Goal: Information Seeking & Learning: Learn about a topic

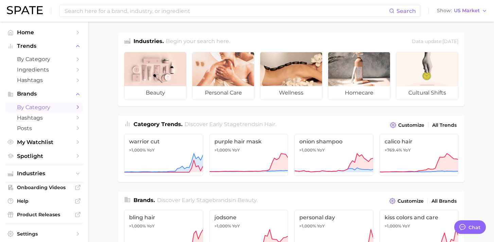
click at [39, 110] on span "by Category" at bounding box center [44, 107] width 54 height 6
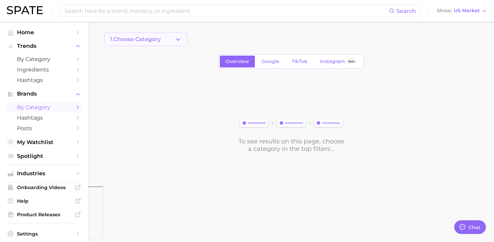
click at [181, 40] on icon "button" at bounding box center [177, 39] width 7 height 7
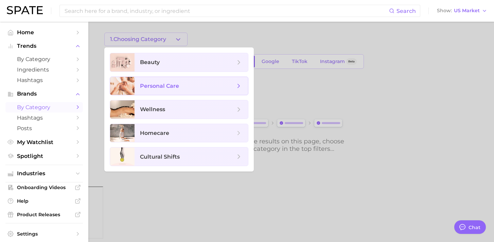
click at [204, 87] on span "personal care" at bounding box center [187, 85] width 95 height 7
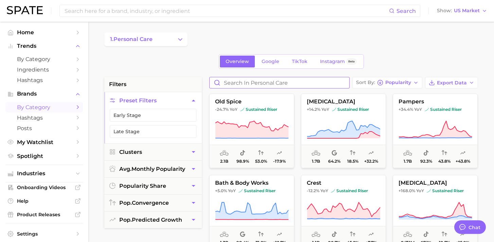
click at [249, 83] on input "Search in personal care" at bounding box center [279, 82] width 140 height 11
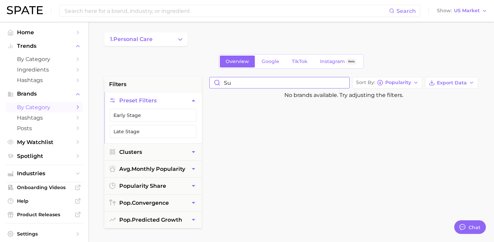
type input "s"
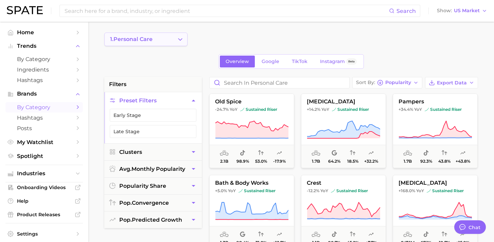
click at [182, 39] on polyline "Change Category" at bounding box center [180, 39] width 4 height 2
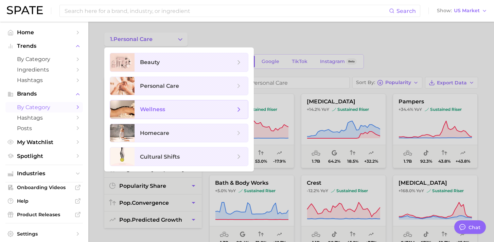
click at [240, 108] on icon at bounding box center [238, 109] width 7 height 7
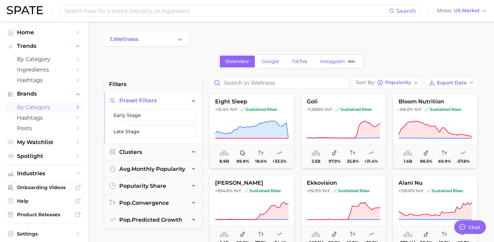
click at [51, 107] on span "by Category" at bounding box center [44, 107] width 54 height 6
click at [155, 41] on button "1. wellness" at bounding box center [145, 40] width 83 height 14
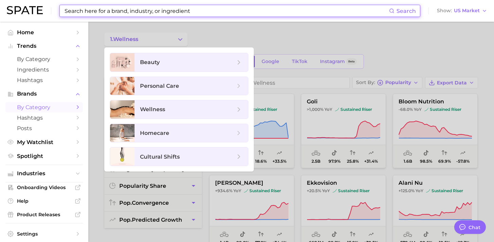
click at [150, 11] on input at bounding box center [226, 11] width 325 height 12
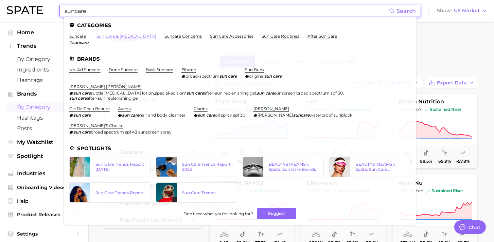
type input "suncare"
click at [103, 38] on link "sun care & [MEDICAL_DATA]" at bounding box center [126, 36] width 60 height 5
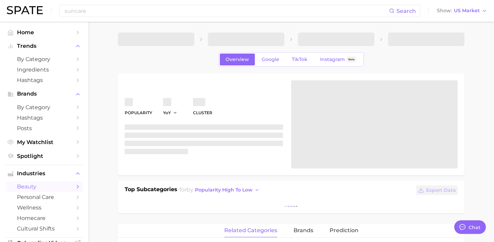
type textarea "x"
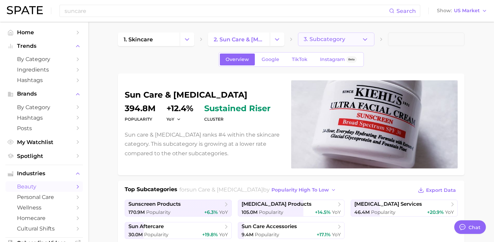
click at [368, 41] on icon "button" at bounding box center [364, 39] width 7 height 7
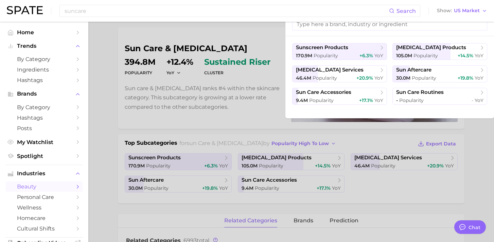
scroll to position [47, 0]
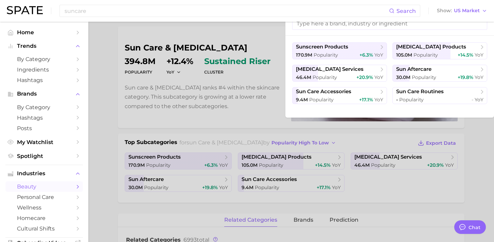
click at [240, 118] on div at bounding box center [247, 121] width 494 height 242
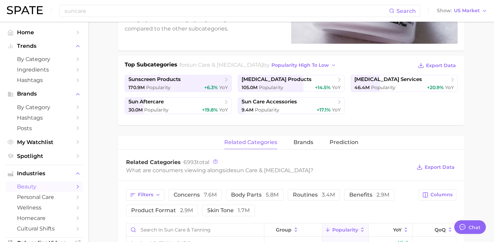
scroll to position [128, 0]
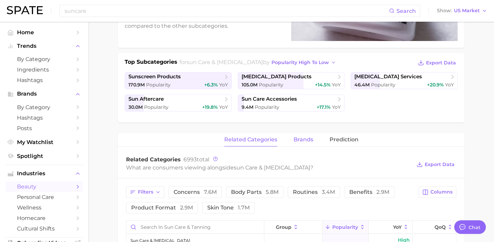
click at [304, 144] on button "brands" at bounding box center [303, 139] width 20 height 13
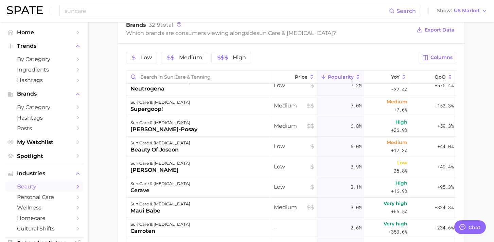
scroll to position [0, 0]
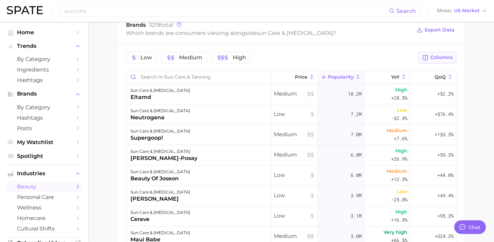
click at [429, 55] on button "Columns" at bounding box center [437, 58] width 38 height 12
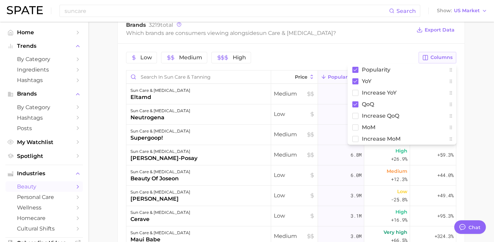
click at [429, 55] on button "Columns" at bounding box center [437, 58] width 38 height 12
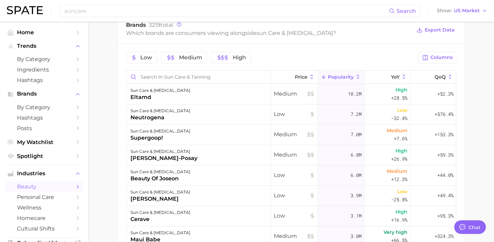
click at [343, 57] on div "Low Medium High" at bounding box center [270, 58] width 288 height 12
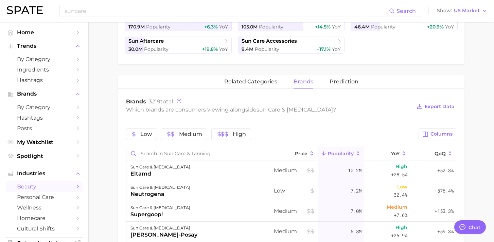
scroll to position [180, 0]
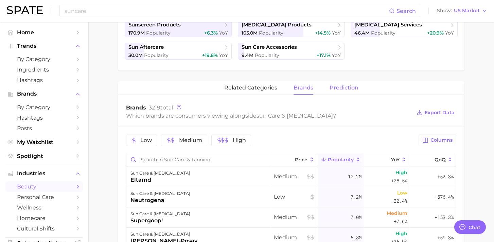
click at [348, 85] on span "Prediction" at bounding box center [343, 88] width 29 height 6
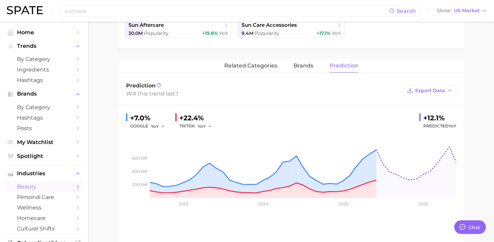
scroll to position [200, 0]
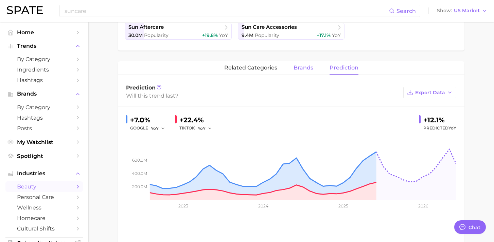
click at [299, 71] on span "brands" at bounding box center [303, 68] width 20 height 6
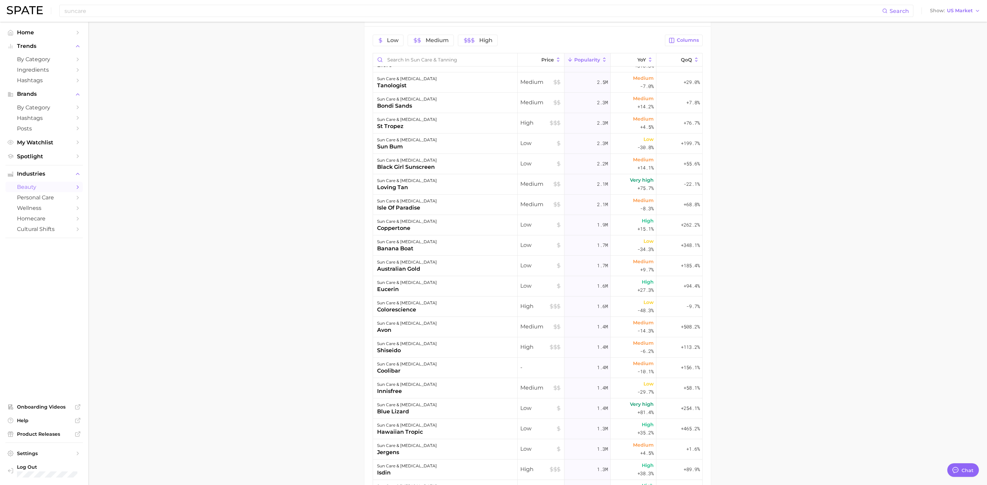
scroll to position [0, 0]
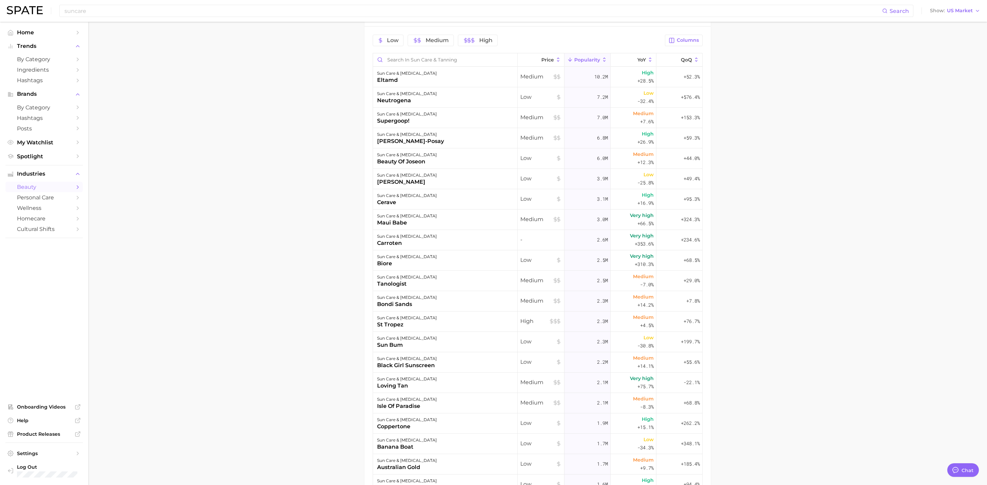
click at [493, 208] on main "1. skincare 2. sun care & [MEDICAL_DATA] 3. Subcategory Overview Google TikTok …" at bounding box center [537, 161] width 899 height 838
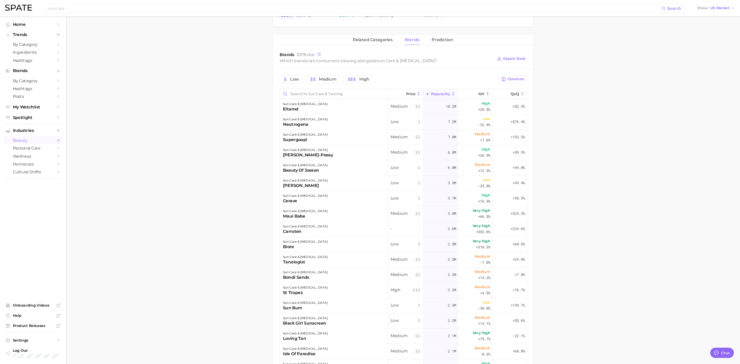
scroll to position [215, 0]
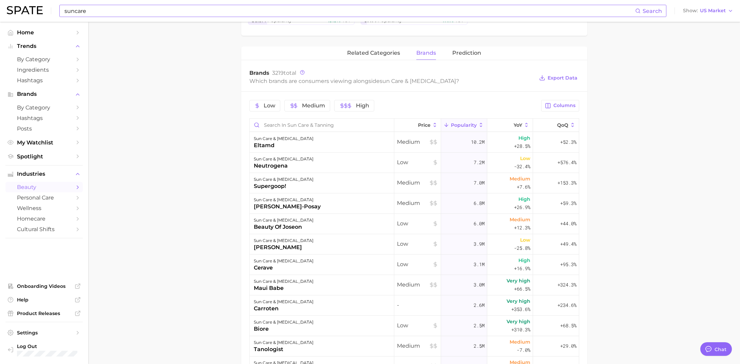
type textarea "x"
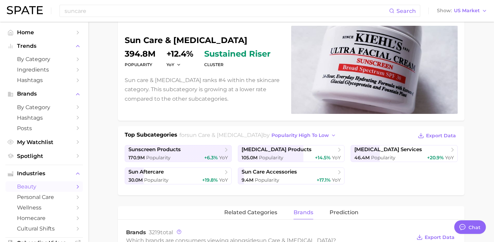
scroll to position [0, 0]
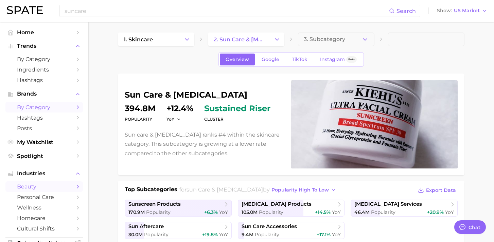
click at [50, 109] on span "by Category" at bounding box center [44, 107] width 54 height 6
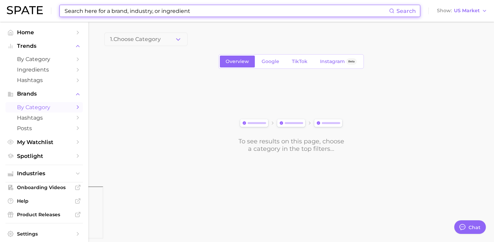
click at [132, 7] on input at bounding box center [226, 11] width 325 height 12
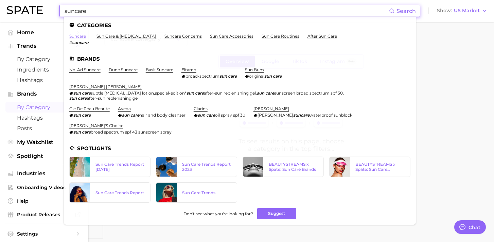
type input "suncare"
click at [79, 36] on link "suncare" at bounding box center [77, 36] width 17 height 5
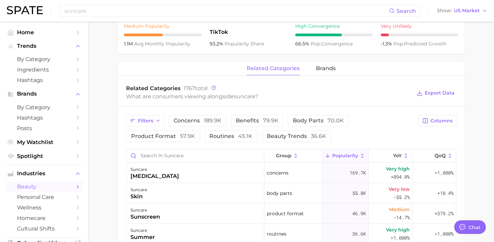
scroll to position [283, 0]
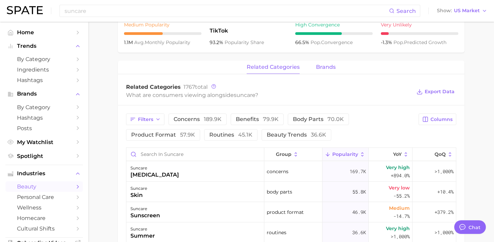
click at [316, 66] on span "brands" at bounding box center [326, 67] width 20 height 6
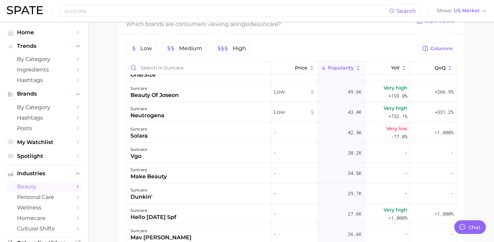
scroll to position [0, 0]
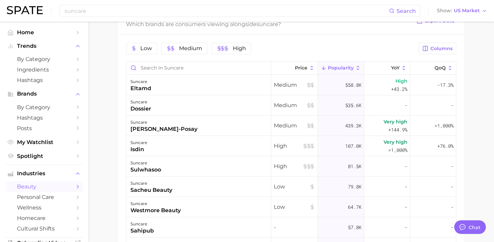
click at [107, 137] on main "1. skincare 2. sun care & [MEDICAL_DATA] 3. sunscreen products 4. suncare Overv…" at bounding box center [290, 6] width 405 height 678
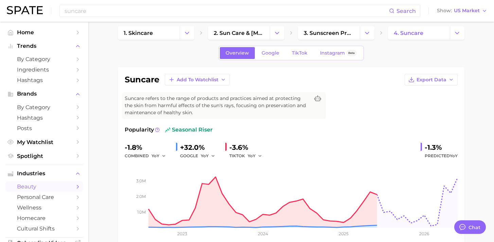
scroll to position [7, 0]
click at [225, 81] on icon "button" at bounding box center [222, 79] width 5 height 5
click at [277, 80] on div "suncare Add to Watchlist New Watchlist My Watchlist Export Data" at bounding box center [291, 80] width 333 height 12
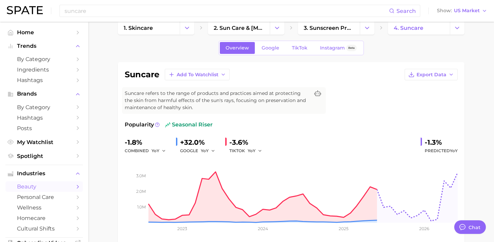
scroll to position [14, 0]
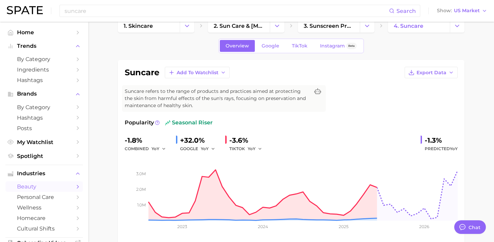
click at [188, 125] on span "seasonal riser" at bounding box center [189, 123] width 48 height 8
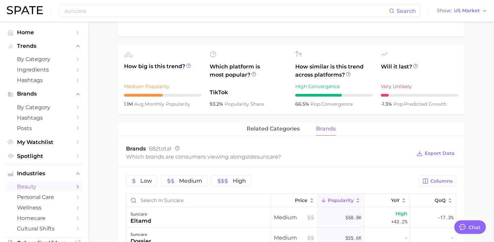
scroll to position [0, 0]
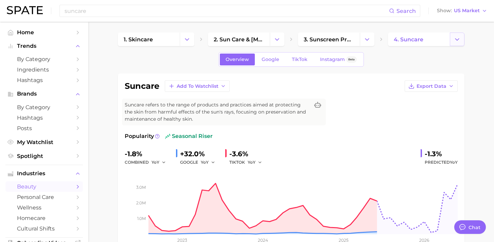
click at [460, 41] on icon "Change Category" at bounding box center [456, 39] width 7 height 7
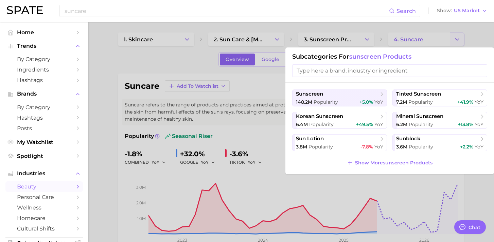
click at [460, 41] on div at bounding box center [247, 121] width 494 height 242
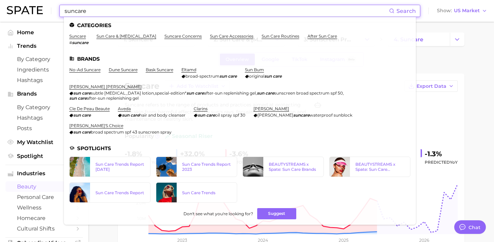
click at [204, 12] on input "suncare" at bounding box center [226, 11] width 325 height 12
click at [128, 70] on link "dune suncare" at bounding box center [123, 69] width 29 height 5
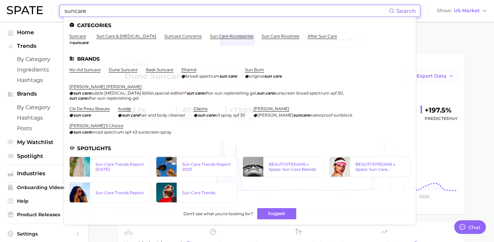
click at [158, 13] on input "suncare" at bounding box center [226, 11] width 325 height 12
click at [64, 12] on input "suncare" at bounding box center [226, 11] width 325 height 12
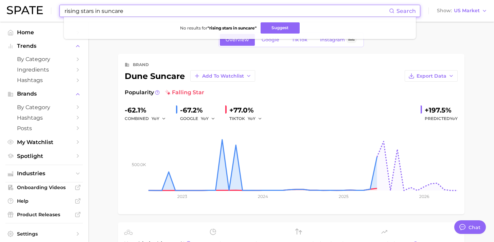
click at [260, 22] on ul "No results for " rising stars in suncare " Suggest" at bounding box center [240, 28] width 352 height 22
click at [277, 31] on button "Suggest" at bounding box center [279, 27] width 39 height 11
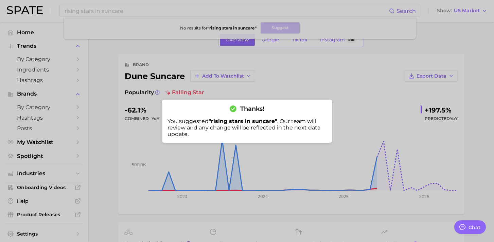
click at [129, 10] on div at bounding box center [247, 121] width 494 height 242
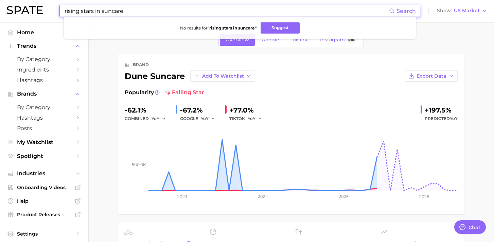
click at [148, 10] on input "rising stars in suncare" at bounding box center [226, 11] width 325 height 12
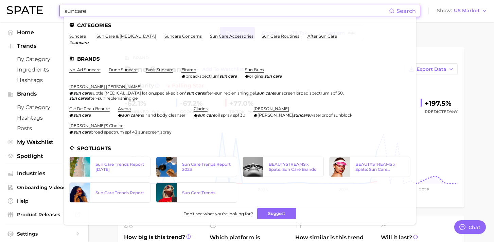
scroll to position [4, 0]
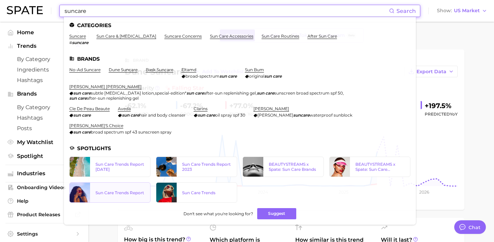
type input "suncare"
click at [122, 188] on link "Sun Care Trends Report" at bounding box center [109, 193] width 81 height 20
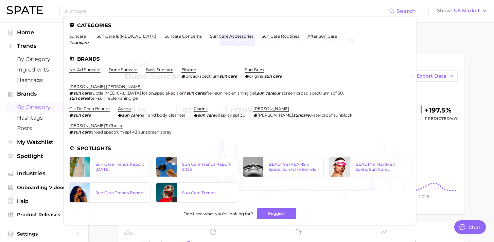
click at [35, 109] on span "by Category" at bounding box center [44, 107] width 54 height 6
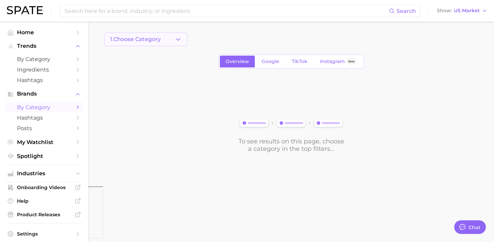
click at [177, 36] on icon "button" at bounding box center [177, 39] width 7 height 7
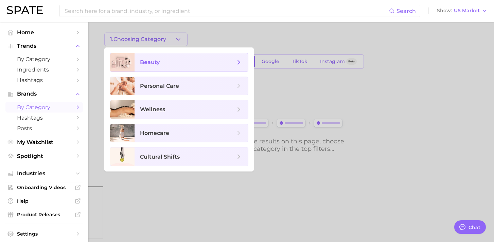
click at [167, 62] on span "beauty" at bounding box center [187, 62] width 95 height 7
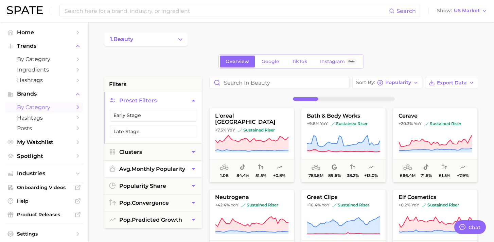
click at [191, 171] on icon "button" at bounding box center [193, 169] width 7 height 7
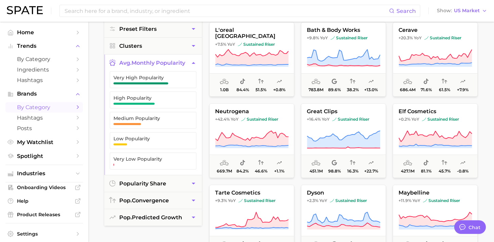
scroll to position [74, 0]
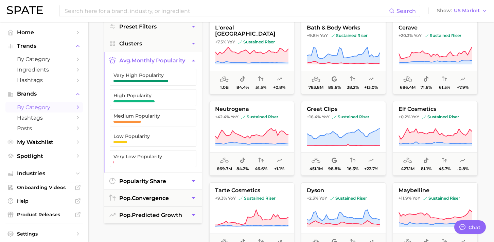
click at [189, 186] on button "popularity share" at bounding box center [152, 181] width 97 height 17
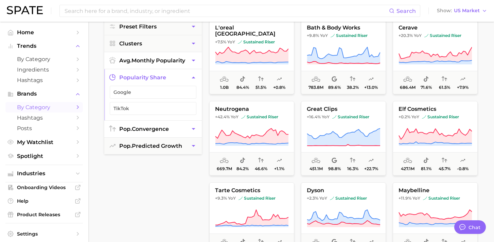
scroll to position [74, 0]
click at [189, 128] on button "pop. convergence" at bounding box center [152, 129] width 97 height 17
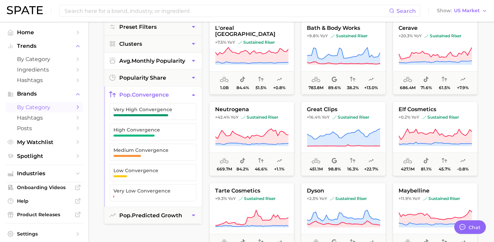
click at [191, 94] on icon "button" at bounding box center [193, 94] width 7 height 7
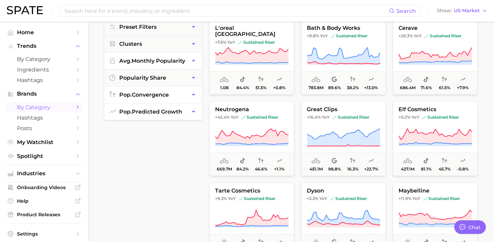
click at [193, 115] on icon "button" at bounding box center [193, 111] width 7 height 7
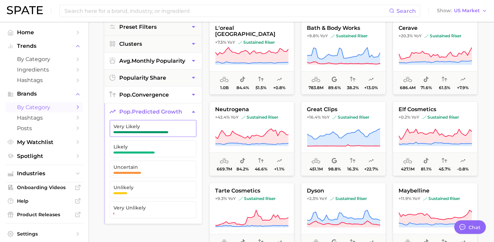
click at [179, 130] on span "Very Likely" at bounding box center [147, 129] width 68 height 10
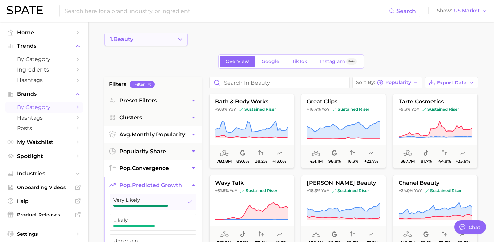
click at [181, 42] on icon "Change Category" at bounding box center [180, 39] width 7 height 7
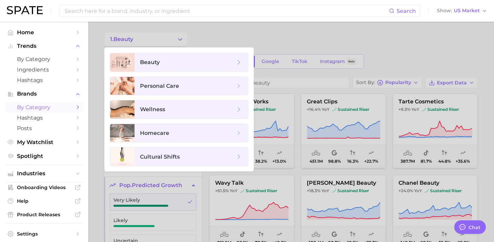
click at [228, 38] on div at bounding box center [247, 121] width 494 height 242
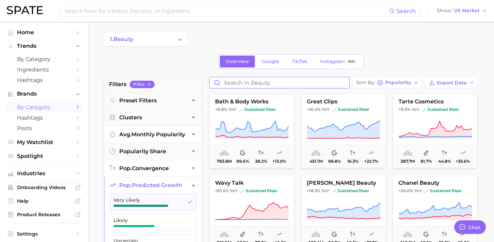
click at [248, 83] on input "Search in beauty" at bounding box center [279, 82] width 140 height 11
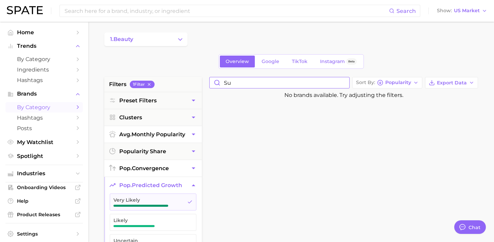
type input "s"
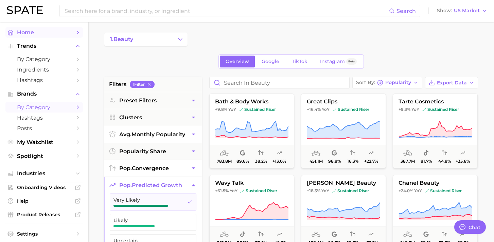
click at [78, 33] on polyline "Sidebar" at bounding box center [78, 32] width 2 height 3
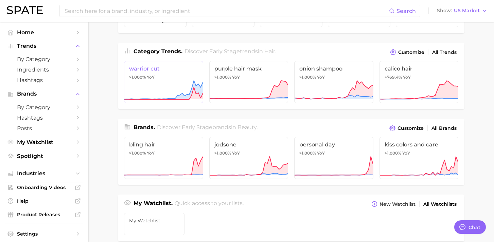
scroll to position [75, 0]
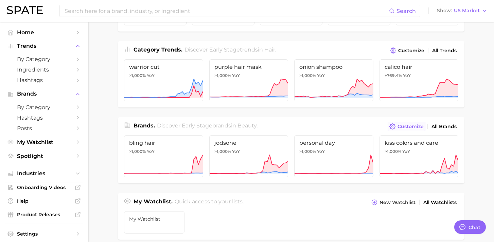
click at [409, 127] on span "Customize" at bounding box center [410, 127] width 26 height 6
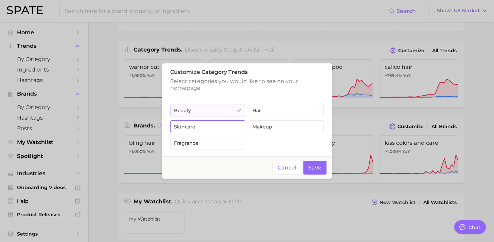
click at [222, 127] on button "skincare" at bounding box center [207, 127] width 75 height 13
click at [291, 168] on button "Cancel" at bounding box center [286, 168] width 29 height 14
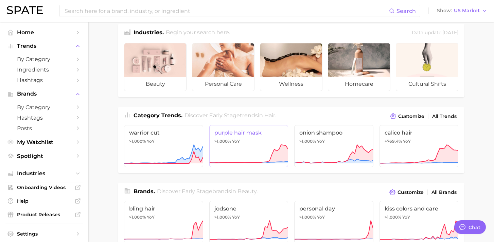
scroll to position [0, 0]
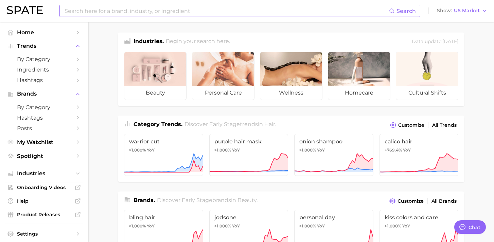
click at [345, 11] on input at bounding box center [226, 11] width 325 height 12
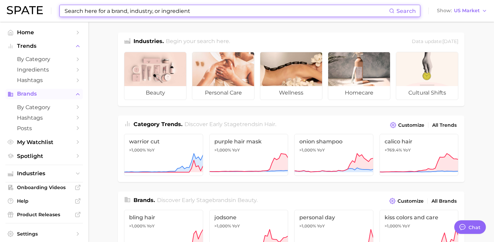
click at [34, 93] on span "Brands" at bounding box center [44, 94] width 54 height 6
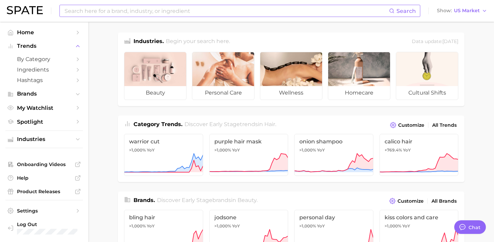
click at [160, 7] on input at bounding box center [226, 11] width 325 height 12
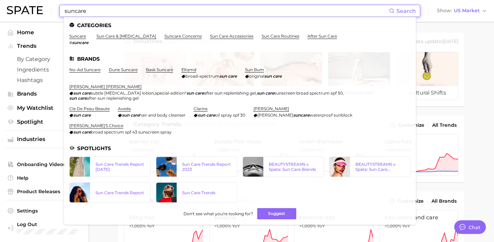
click at [121, 12] on input "suncare" at bounding box center [226, 11] width 325 height 12
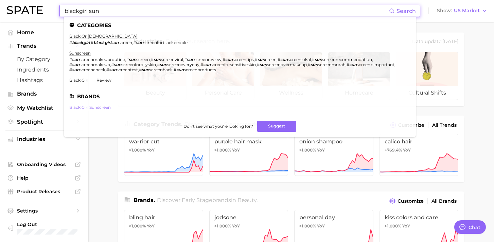
type input "blackgirl sun"
click at [91, 108] on link "black girl sunscreen" at bounding box center [89, 107] width 41 height 5
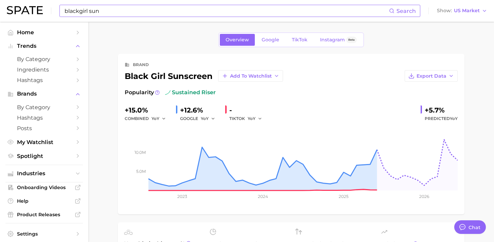
click at [203, 9] on input "blackgirl sun" at bounding box center [226, 11] width 325 height 12
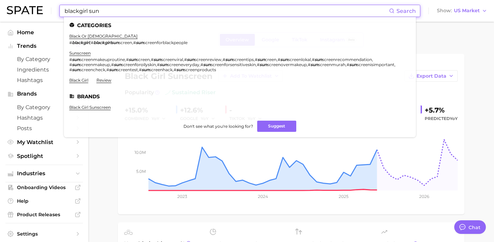
click at [203, 9] on input "blackgirl sun" at bounding box center [226, 11] width 325 height 12
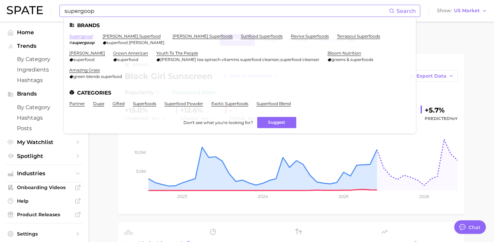
click at [79, 37] on link "supergoop!" at bounding box center [81, 36] width 24 height 5
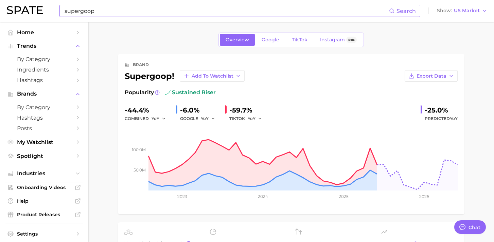
click at [188, 15] on input "supergoop" at bounding box center [226, 11] width 325 height 12
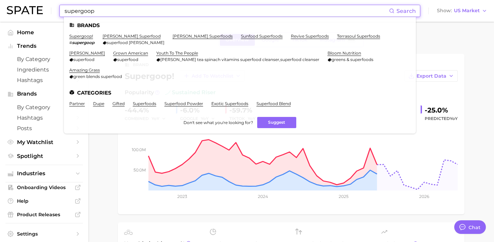
click at [188, 15] on input "supergoop" at bounding box center [226, 11] width 325 height 12
paste input "Beauty of Joseon"
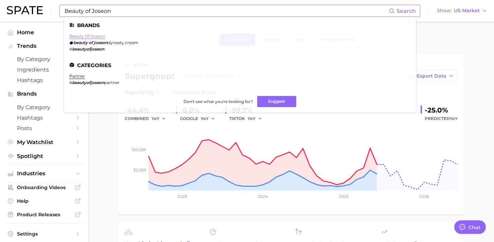
click at [97, 35] on link "beauty of joseon" at bounding box center [87, 36] width 36 height 5
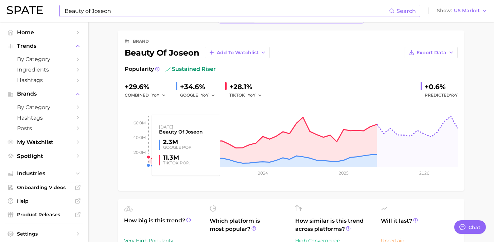
scroll to position [24, 0]
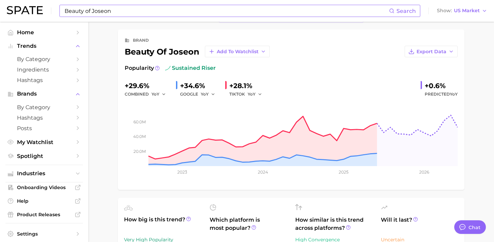
click at [231, 10] on input "Beauty of Joseon" at bounding box center [226, 11] width 325 height 12
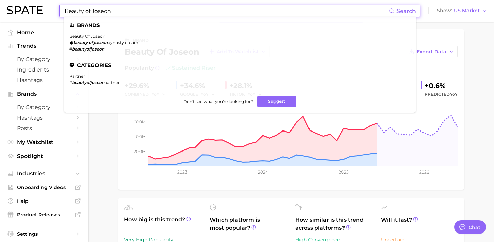
paste input "Colorescience"
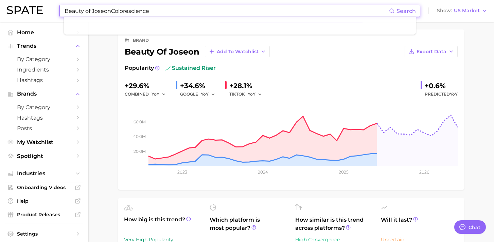
click at [231, 10] on input "Beauty of JoseonColorescience" at bounding box center [226, 11] width 325 height 12
paste input
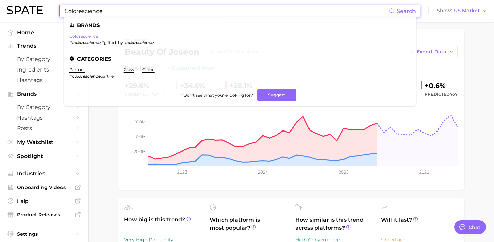
click at [88, 38] on link "colorescience" at bounding box center [83, 36] width 29 height 5
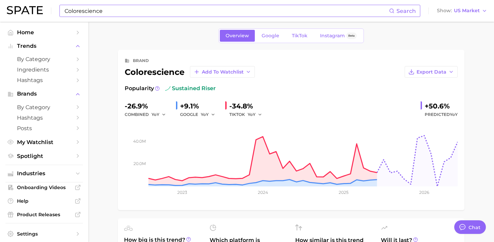
scroll to position [6, 0]
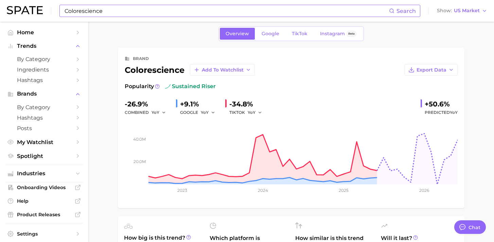
click at [201, 11] on input "Colorescience" at bounding box center [226, 11] width 325 height 12
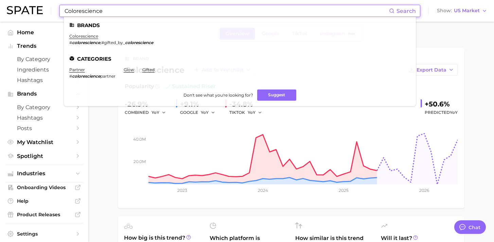
click at [201, 11] on input "Colorescience" at bounding box center [226, 11] width 325 height 12
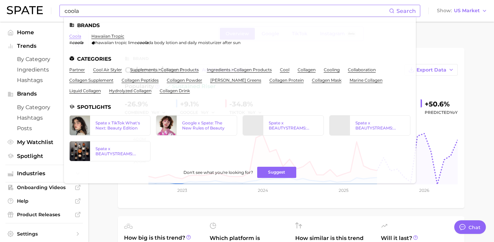
click at [74, 36] on link "coola" at bounding box center [75, 36] width 12 height 5
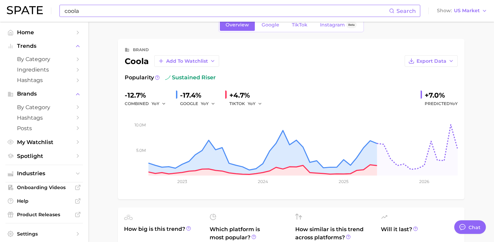
scroll to position [15, 0]
click at [122, 11] on input "coola" at bounding box center [226, 11] width 325 height 12
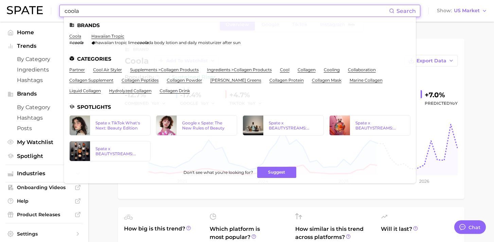
click at [122, 11] on input "coola" at bounding box center [226, 11] width 325 height 12
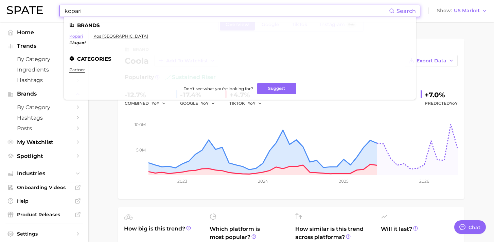
click at [75, 37] on link "kopari" at bounding box center [76, 36] width 14 height 5
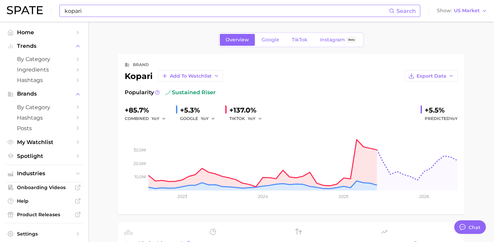
click at [191, 93] on span "sustained riser" at bounding box center [190, 93] width 51 height 8
click at [156, 93] on icon at bounding box center [157, 92] width 5 height 5
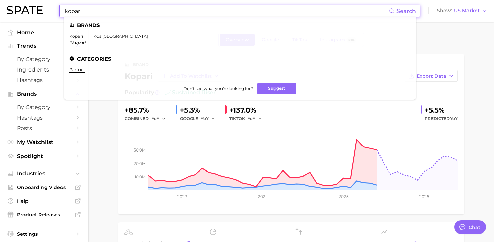
click at [157, 11] on input "kopari" at bounding box center [226, 11] width 325 height 12
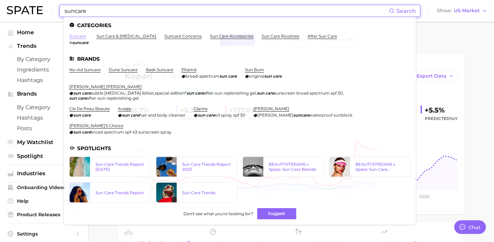
type input "suncare"
click at [79, 37] on link "suncare" at bounding box center [77, 36] width 17 height 5
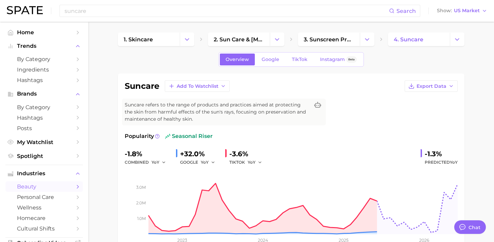
click at [378, 39] on div "1. skincare 2. sun care & [MEDICAL_DATA] 3. sunscreen products 4. suncare" at bounding box center [291, 40] width 346 height 14
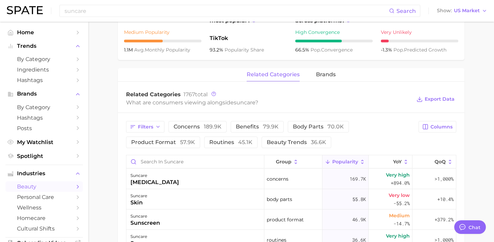
scroll to position [284, 0]
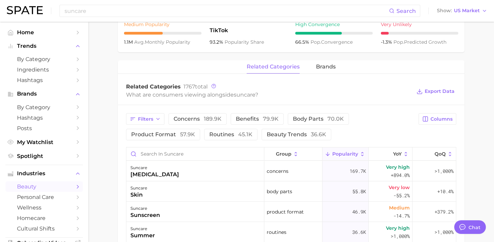
click at [314, 66] on div "related categories brands" at bounding box center [291, 67] width 346 height 14
click at [314, 65] on div "related categories brands" at bounding box center [291, 67] width 346 height 14
click at [319, 65] on span "brands" at bounding box center [326, 67] width 20 height 6
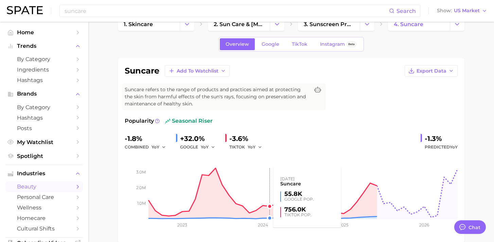
scroll to position [14, 0]
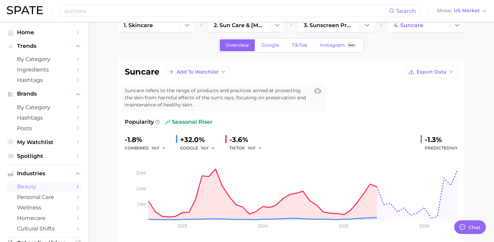
click at [196, 123] on span "seasonal riser" at bounding box center [189, 122] width 48 height 8
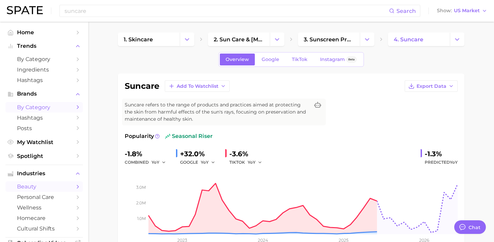
click at [42, 107] on span "by Category" at bounding box center [44, 107] width 54 height 6
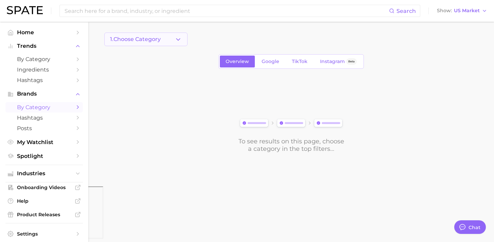
click at [177, 38] on icon "button" at bounding box center [177, 39] width 7 height 7
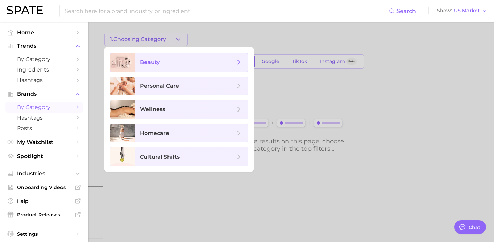
click at [243, 60] on span "beauty" at bounding box center [190, 62] width 113 height 18
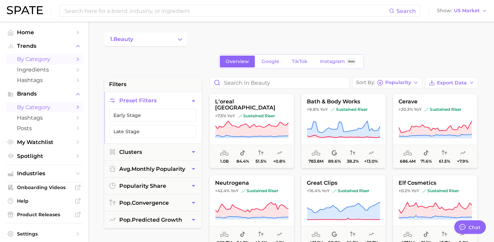
click at [54, 59] on span "by Category" at bounding box center [44, 59] width 54 height 6
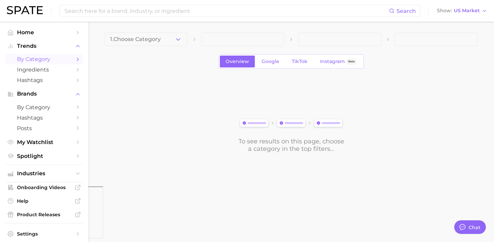
click at [177, 38] on icon "button" at bounding box center [177, 39] width 7 height 7
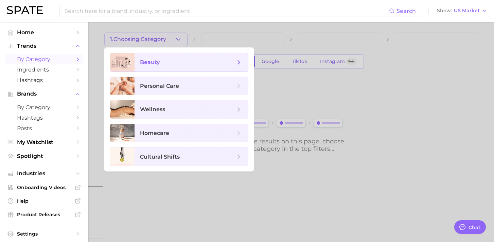
click at [169, 64] on span "beauty" at bounding box center [187, 62] width 95 height 7
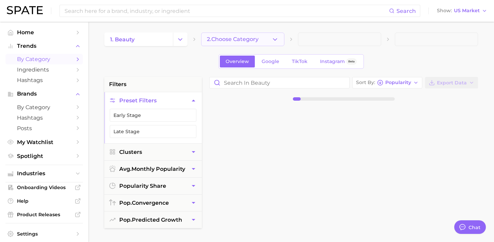
click at [281, 43] on button "2. Choose Category" at bounding box center [242, 40] width 83 height 14
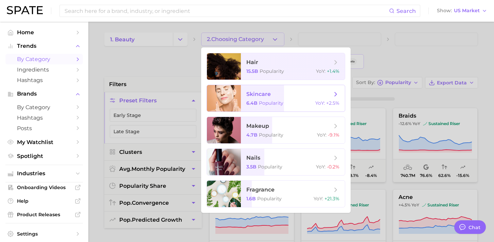
click at [293, 100] on div "6.4b Popularity YoY : +2.5%" at bounding box center [292, 103] width 93 height 6
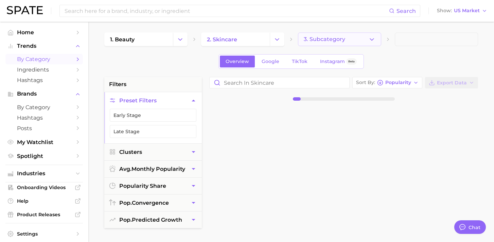
click at [369, 39] on icon "button" at bounding box center [371, 39] width 7 height 7
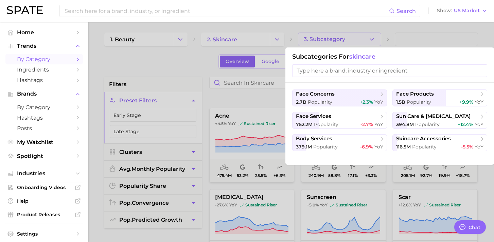
click at [377, 77] on input "search" at bounding box center [389, 70] width 195 height 13
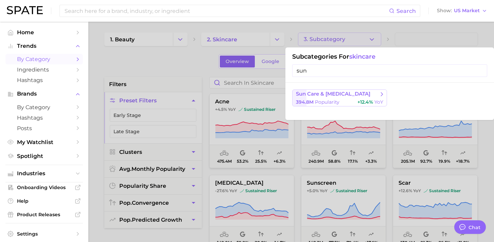
type input "sun"
click at [363, 94] on span "sun care & [MEDICAL_DATA]" at bounding box center [337, 94] width 82 height 7
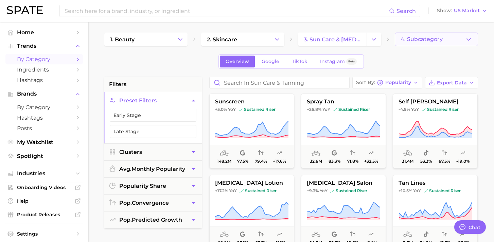
click at [438, 40] on span "4. Subcategory" at bounding box center [421, 39] width 42 height 6
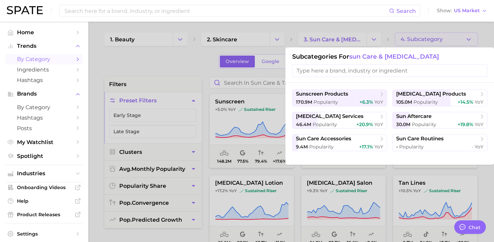
click at [195, 60] on div at bounding box center [247, 121] width 494 height 242
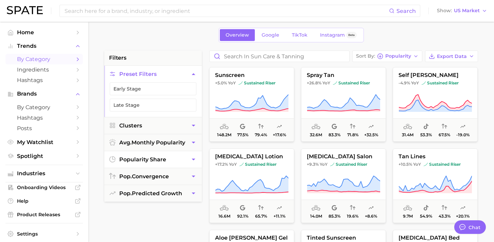
scroll to position [28, 0]
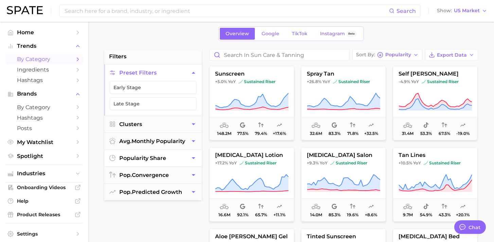
click at [194, 159] on icon "button" at bounding box center [193, 158] width 7 height 7
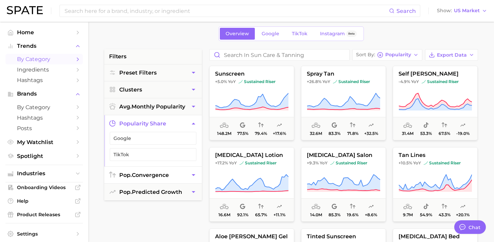
click at [183, 171] on button "pop. convergence" at bounding box center [152, 175] width 97 height 17
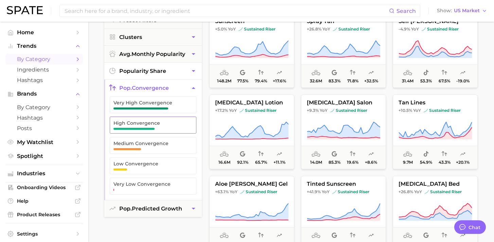
scroll to position [98, 0]
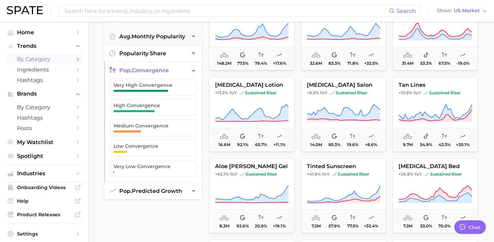
click at [175, 193] on span "pop. predicted growth" at bounding box center [150, 191] width 63 height 6
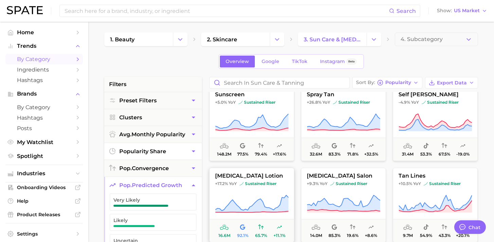
scroll to position [0, 0]
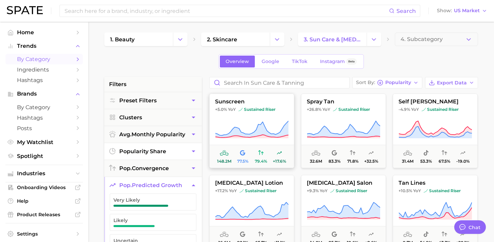
click at [260, 110] on span "sustained riser" at bounding box center [256, 109] width 37 height 5
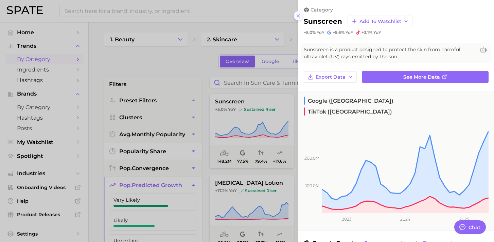
click at [299, 16] on icon at bounding box center [297, 15] width 5 height 5
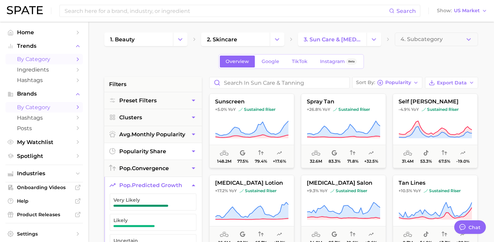
click at [77, 109] on icon "Sidebar" at bounding box center [78, 107] width 6 height 6
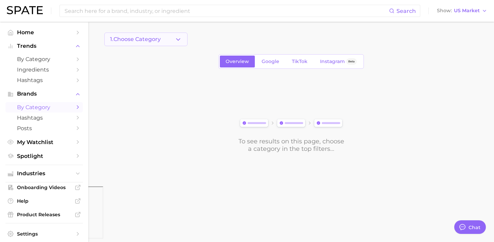
click at [175, 39] on icon "button" at bounding box center [177, 39] width 7 height 7
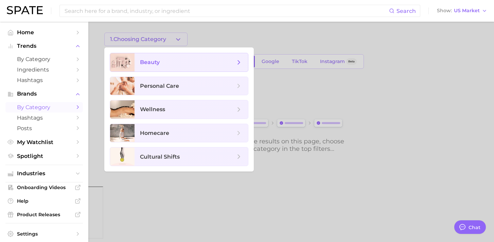
click at [241, 61] on icon at bounding box center [238, 62] width 7 height 7
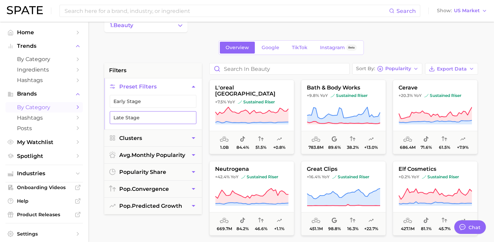
scroll to position [16, 0]
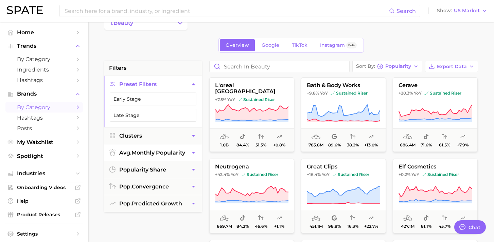
click at [187, 153] on button "avg. monthly popularity" at bounding box center [152, 153] width 97 height 17
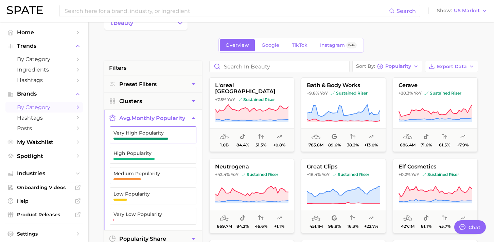
click at [171, 136] on span "Very High Popularity" at bounding box center [147, 135] width 68 height 10
click at [168, 158] on span "High Popularity" at bounding box center [147, 156] width 68 height 10
click at [163, 171] on button "Medium Popularity" at bounding box center [153, 175] width 87 height 17
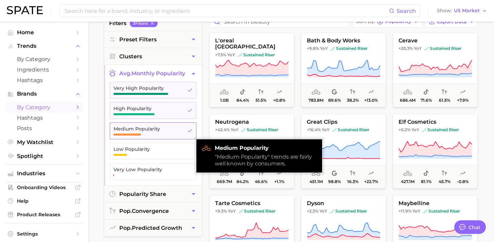
scroll to position [61, 0]
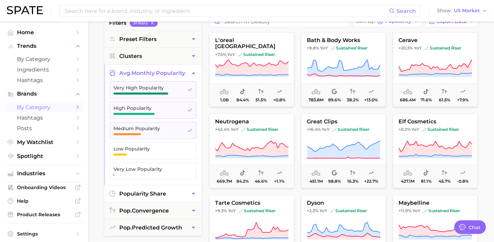
click at [175, 190] on button "popularity share" at bounding box center [152, 194] width 97 height 17
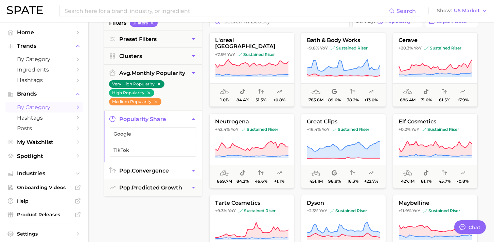
click at [183, 171] on button "pop. convergence" at bounding box center [152, 171] width 97 height 17
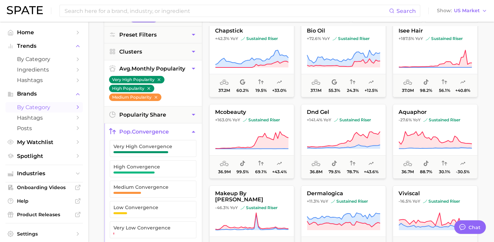
scroll to position [0, 0]
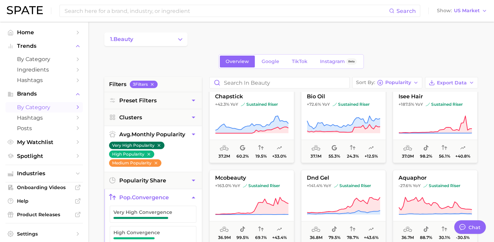
click at [160, 146] on icon "button" at bounding box center [158, 145] width 5 height 5
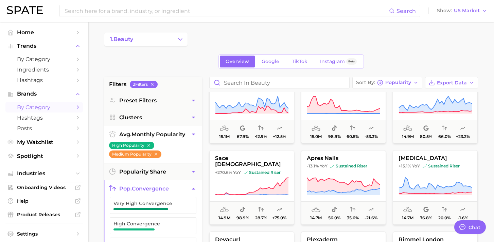
scroll to position [678, 0]
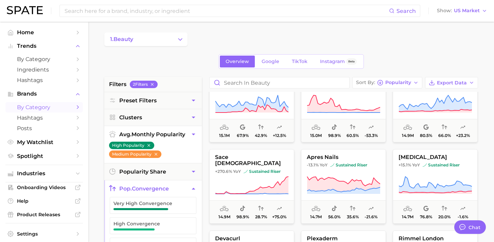
click at [150, 145] on icon "button" at bounding box center [148, 145] width 5 height 5
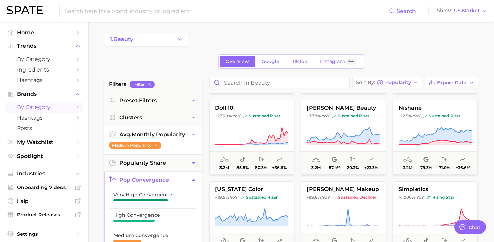
scroll to position [892, 0]
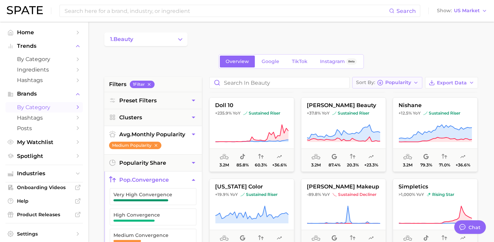
click at [415, 84] on icon "button" at bounding box center [415, 82] width 5 height 5
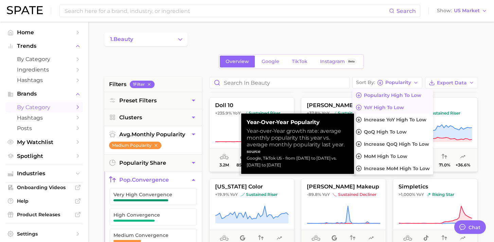
click at [402, 110] on span "YoY high to low" at bounding box center [384, 108] width 40 height 6
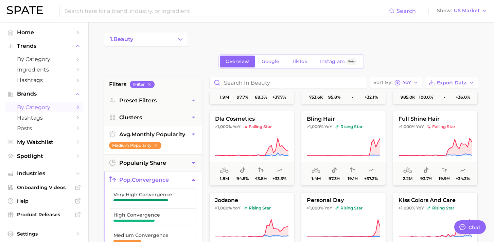
scroll to position [392, 0]
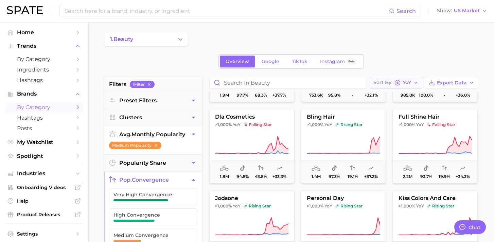
click at [409, 81] on span "YoY" at bounding box center [406, 83] width 8 height 4
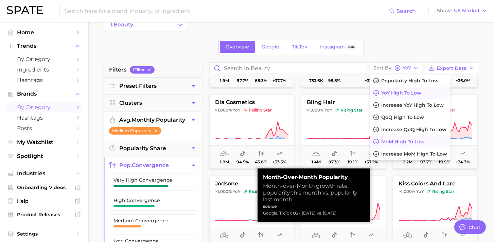
scroll to position [13, 0]
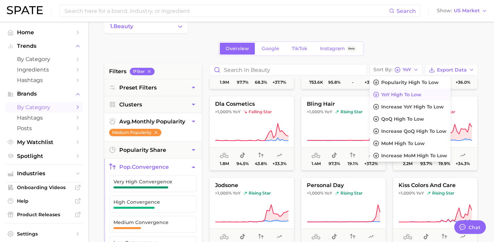
click at [414, 49] on div "Overview Google TikTok Instagram Beta" at bounding box center [290, 48] width 373 height 15
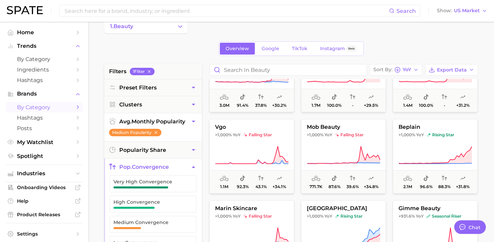
scroll to position [817, 0]
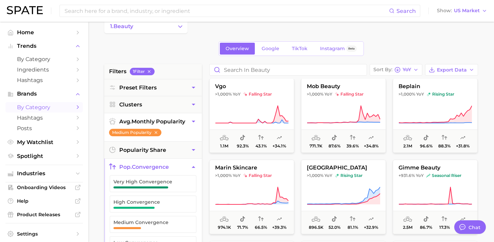
click at [195, 123] on icon "button" at bounding box center [193, 121] width 7 height 7
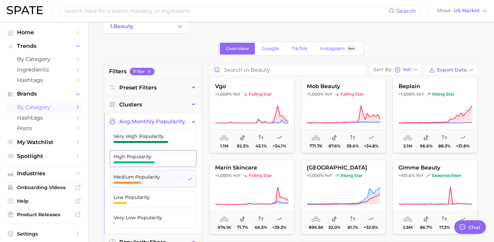
click at [169, 159] on span "High Popularity" at bounding box center [147, 156] width 68 height 5
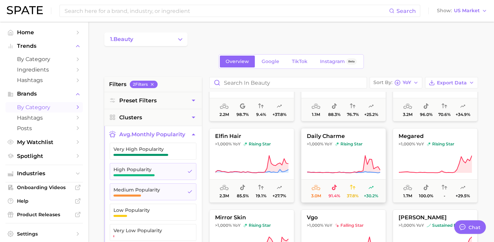
scroll to position [862, 0]
click at [264, 80] on input "Search in beauty" at bounding box center [287, 82] width 157 height 11
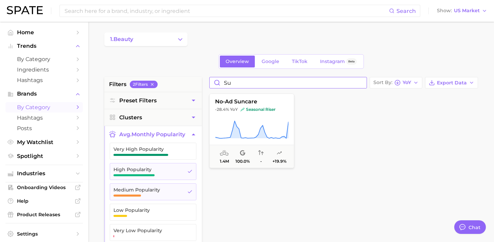
type input "s"
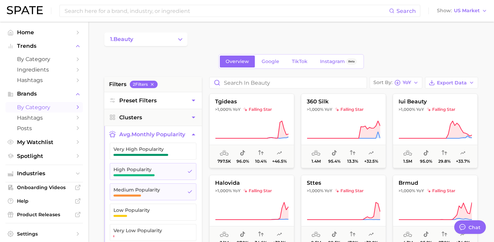
click at [193, 100] on icon "button" at bounding box center [192, 101] width 3 height 2
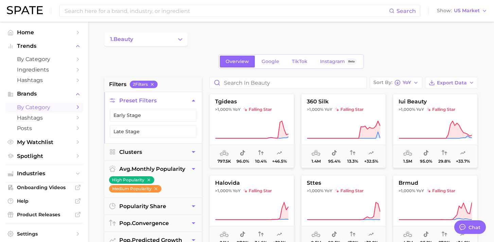
click at [192, 101] on icon "button" at bounding box center [193, 100] width 7 height 7
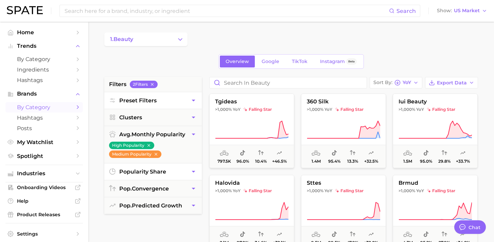
click at [191, 171] on icon "button" at bounding box center [193, 171] width 7 height 7
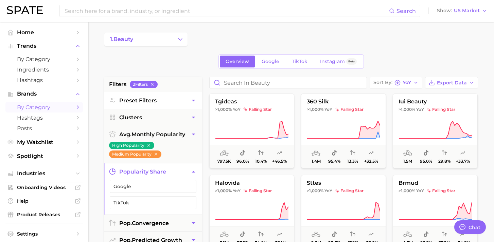
click at [191, 171] on icon "button" at bounding box center [193, 171] width 7 height 7
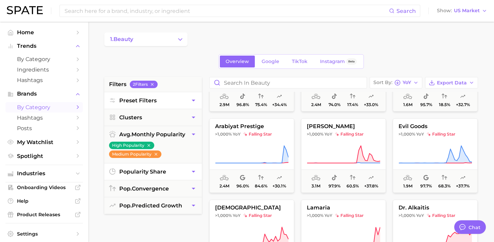
scroll to position [301, 0]
click at [43, 106] on span "by Category" at bounding box center [44, 107] width 54 height 6
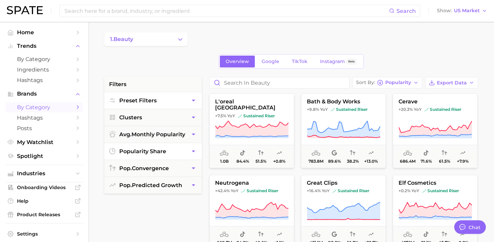
click at [157, 100] on button "Preset Filters" at bounding box center [152, 100] width 97 height 17
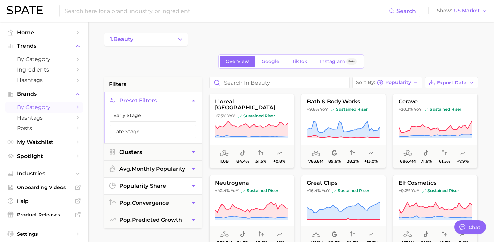
click at [157, 100] on button "Preset Filters" at bounding box center [152, 100] width 97 height 17
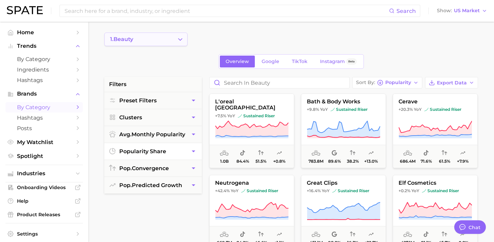
click at [175, 39] on button "1. beauty" at bounding box center [145, 40] width 83 height 14
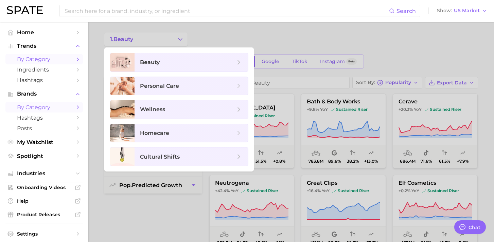
click at [45, 63] on link "by Category" at bounding box center [43, 59] width 77 height 11
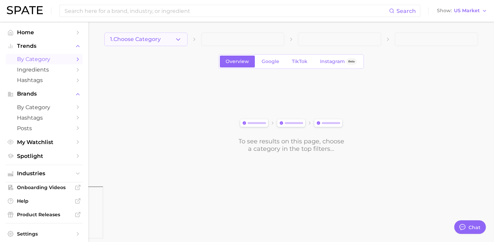
click at [174, 40] on button "1. Choose Category" at bounding box center [145, 40] width 83 height 14
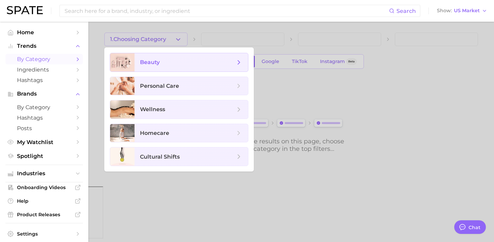
click at [173, 59] on span "beauty" at bounding box center [187, 62] width 95 height 7
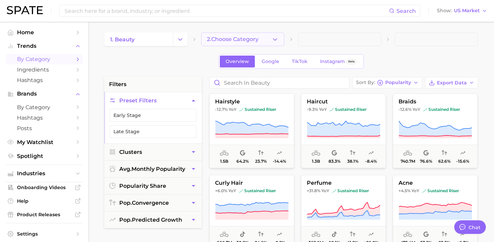
click at [257, 39] on span "2. Choose Category" at bounding box center [233, 39] width 52 height 6
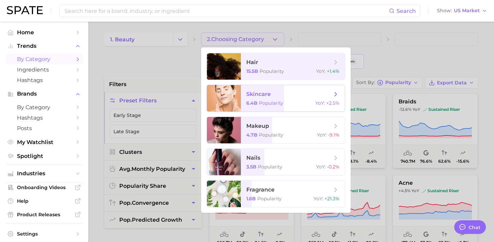
click at [294, 100] on span "skincare 6.4b Popularity YoY : +2.5%" at bounding box center [293, 98] width 104 height 26
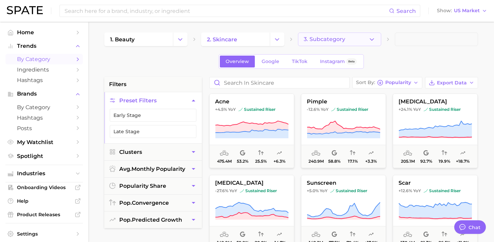
click at [341, 41] on span "3. Subcategory" at bounding box center [323, 39] width 41 height 6
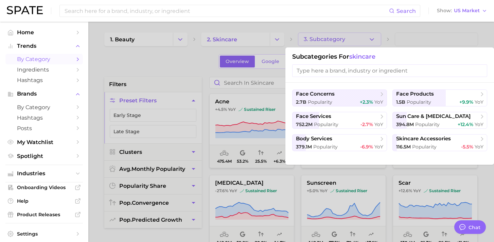
click at [344, 70] on input "search" at bounding box center [389, 70] width 195 height 13
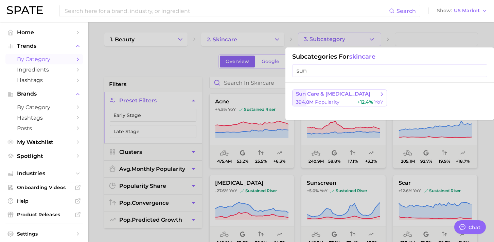
type input "sun"
click at [378, 91] on span "sun care & [MEDICAL_DATA]" at bounding box center [337, 94] width 82 height 7
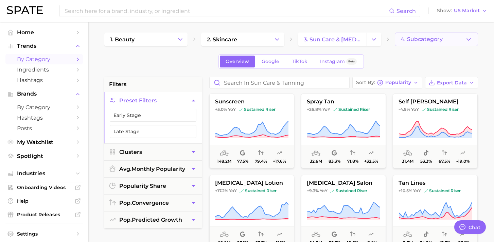
click at [437, 39] on span "4. Subcategory" at bounding box center [421, 39] width 42 height 6
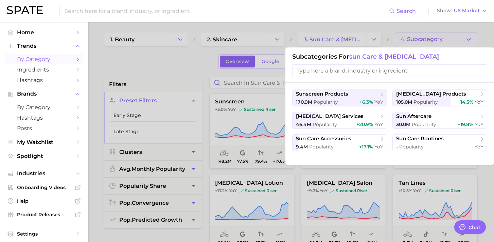
click at [437, 39] on div at bounding box center [247, 121] width 494 height 242
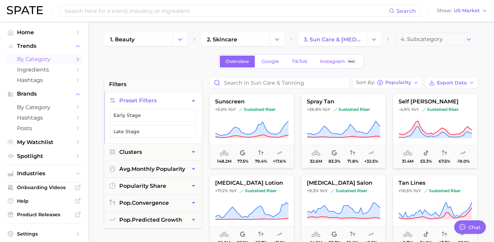
click at [416, 67] on div "Overview Google TikTok Instagram Beta" at bounding box center [290, 61] width 373 height 15
click at [258, 108] on span "sustained riser" at bounding box center [256, 109] width 37 height 5
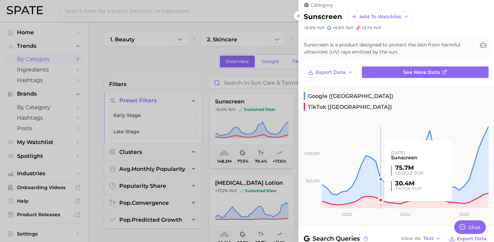
scroll to position [5, 0]
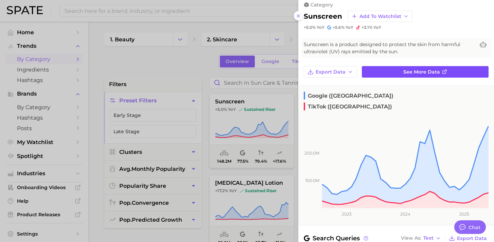
click at [407, 68] on link "See more data" at bounding box center [425, 72] width 127 height 12
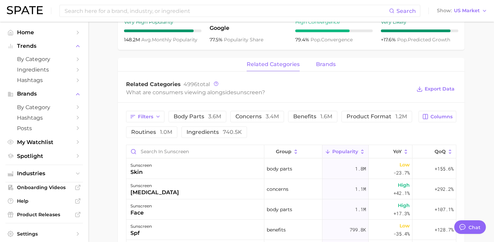
click at [321, 68] on button "brands" at bounding box center [326, 64] width 20 height 13
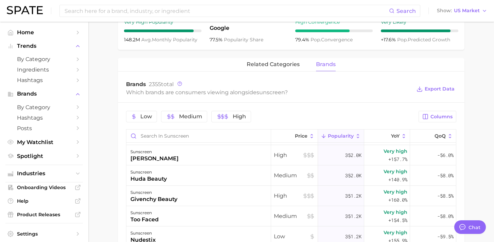
scroll to position [1181, 0]
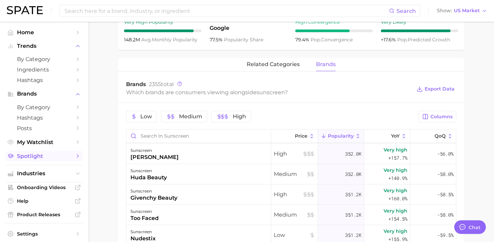
click at [78, 159] on icon "Sidebar" at bounding box center [78, 156] width 6 height 6
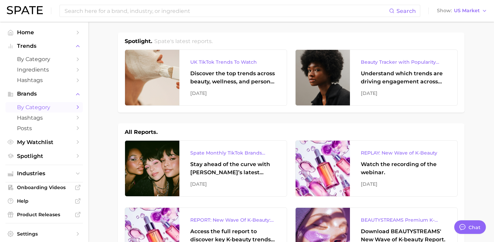
click at [46, 107] on span "by Category" at bounding box center [44, 107] width 54 height 6
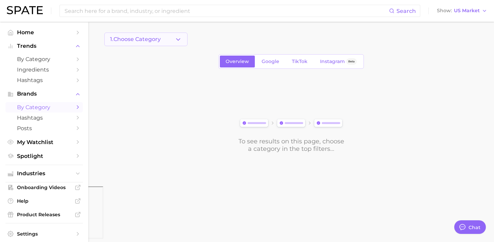
click at [177, 39] on icon "button" at bounding box center [177, 39] width 7 height 7
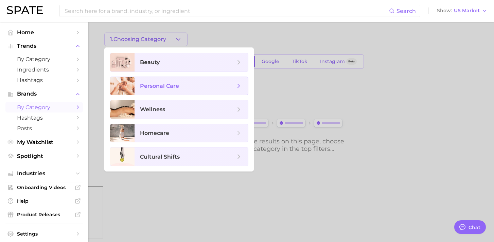
click at [167, 86] on span "personal care" at bounding box center [159, 86] width 39 height 6
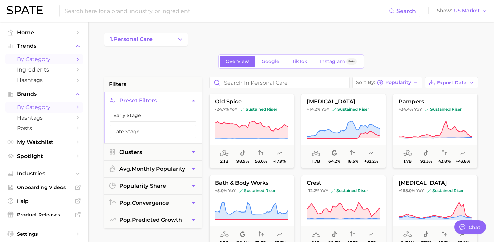
click at [59, 62] on span "by Category" at bounding box center [44, 59] width 54 height 6
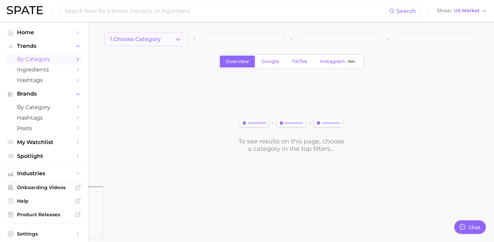
click at [157, 40] on span "1. Choose Category" at bounding box center [135, 39] width 51 height 6
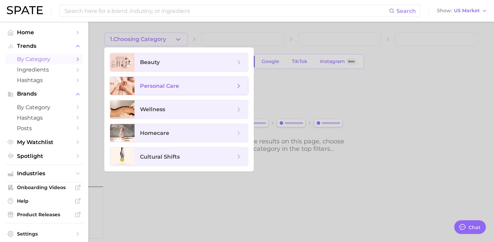
click at [164, 83] on span "personal care" at bounding box center [159, 86] width 39 height 6
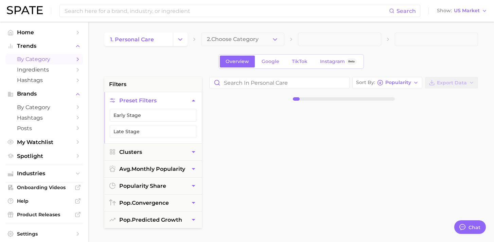
click at [262, 43] on button "2. Choose Category" at bounding box center [242, 40] width 83 height 14
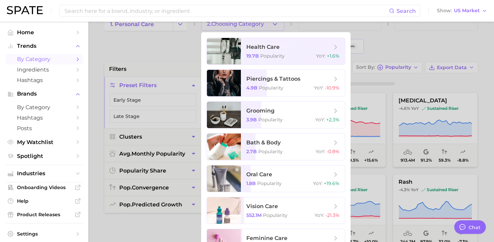
scroll to position [17, 0]
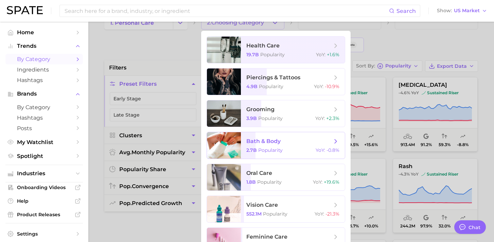
click at [276, 140] on span "bath & body" at bounding box center [263, 141] width 34 height 6
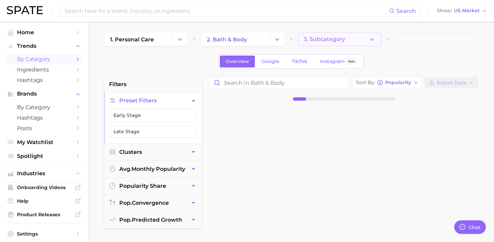
click at [348, 40] on button "3. Subcategory" at bounding box center [339, 40] width 83 height 14
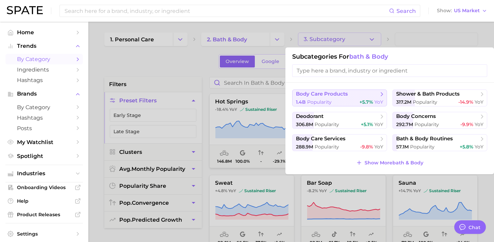
click at [336, 96] on span "body care products" at bounding box center [322, 94] width 52 height 6
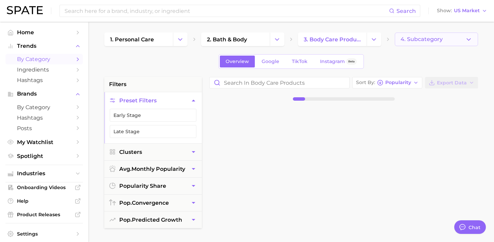
click at [424, 45] on button "4. Subcategory" at bounding box center [435, 40] width 83 height 14
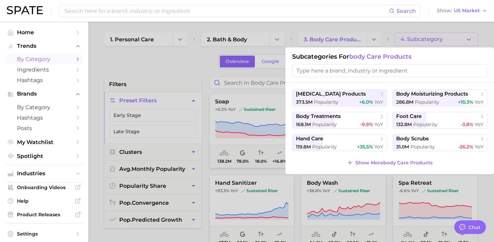
click at [423, 41] on div at bounding box center [247, 121] width 494 height 242
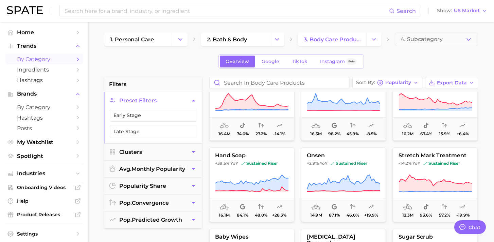
scroll to position [355, 0]
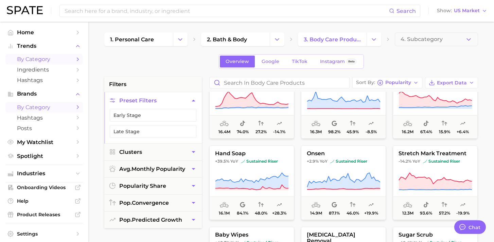
click at [50, 109] on span "by Category" at bounding box center [44, 107] width 54 height 6
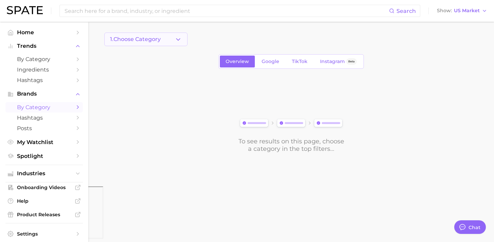
click at [180, 38] on icon "button" at bounding box center [177, 39] width 7 height 7
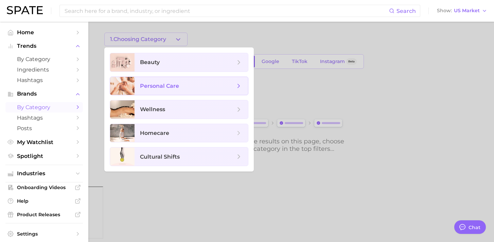
click at [179, 82] on span "personal care" at bounding box center [187, 85] width 95 height 7
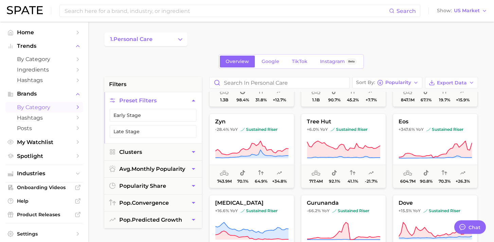
scroll to position [212, 0]
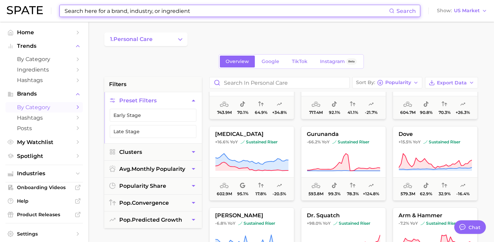
click at [123, 8] on input at bounding box center [226, 11] width 325 height 12
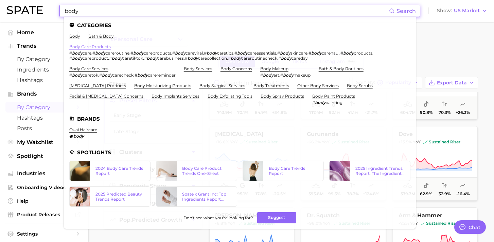
type input "body"
click at [104, 44] on link "body care products" at bounding box center [89, 46] width 41 height 5
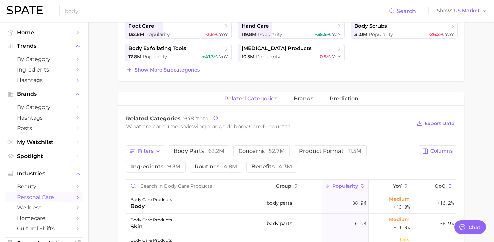
scroll to position [212, 0]
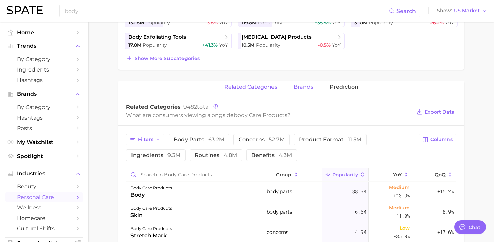
click at [303, 90] on span "brands" at bounding box center [303, 87] width 20 height 6
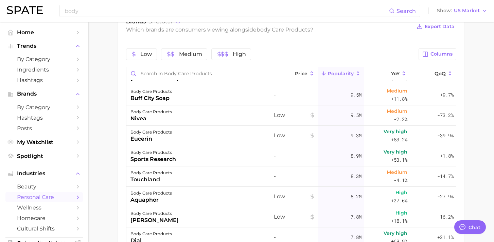
scroll to position [668, 0]
click at [391, 90] on span "Medium" at bounding box center [396, 90] width 21 height 8
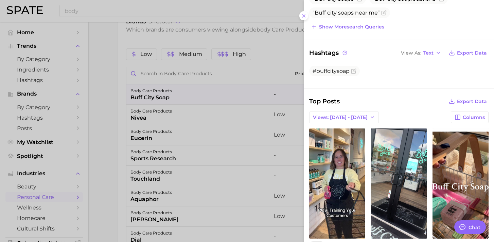
scroll to position [0, 0]
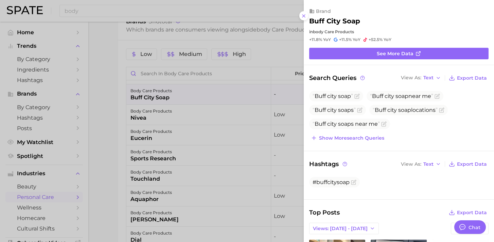
click at [335, 21] on h2 "buff city soap" at bounding box center [334, 21] width 51 height 8
click at [336, 30] on span "body care products" at bounding box center [333, 31] width 41 height 5
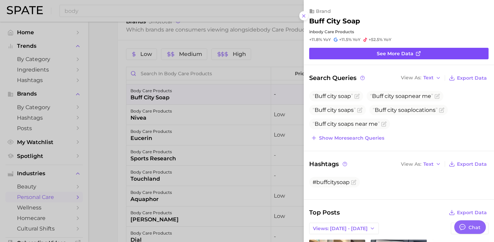
click at [372, 56] on link "See more data" at bounding box center [398, 54] width 179 height 12
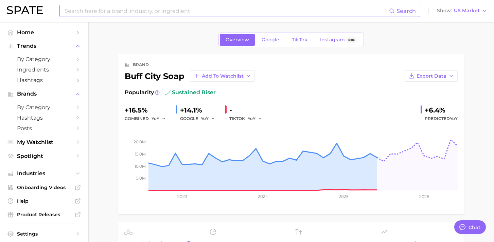
click at [95, 10] on input at bounding box center [226, 11] width 325 height 12
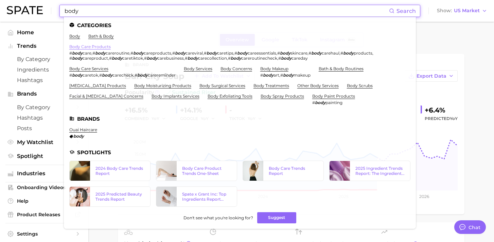
type input "body"
click at [82, 47] on link "body care products" at bounding box center [89, 46] width 41 height 5
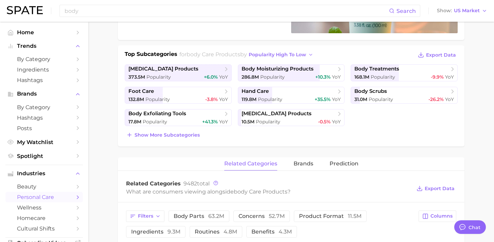
scroll to position [136, 0]
click at [305, 164] on span "brands" at bounding box center [303, 164] width 20 height 6
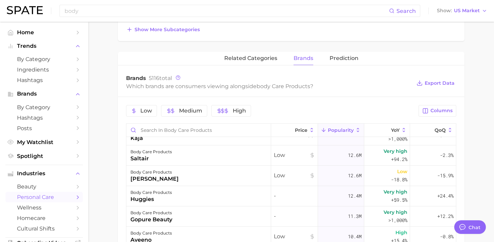
scroll to position [506, 0]
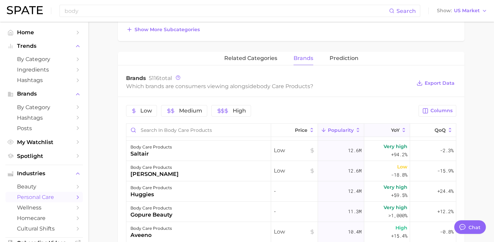
click at [401, 130] on icon at bounding box center [404, 130] width 6 height 6
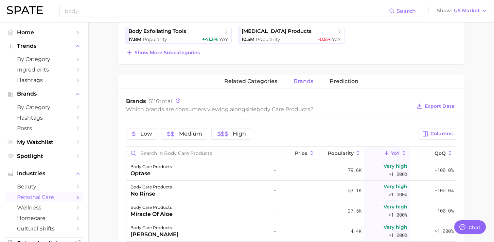
scroll to position [219, 0]
click at [393, 151] on span "YoY" at bounding box center [395, 152] width 8 height 5
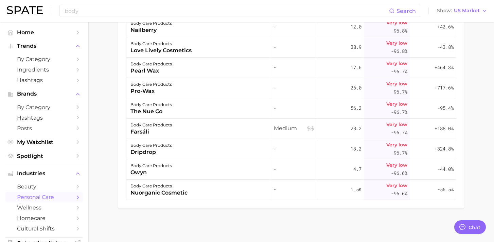
scroll to position [8100, 0]
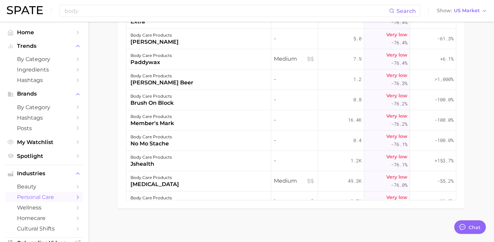
scroll to position [19579, 0]
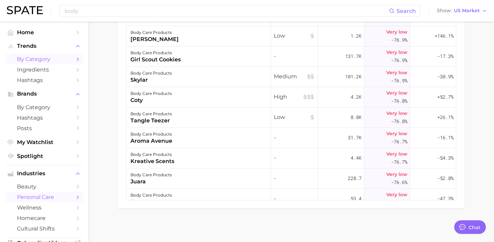
click at [46, 59] on span "by Category" at bounding box center [44, 59] width 54 height 6
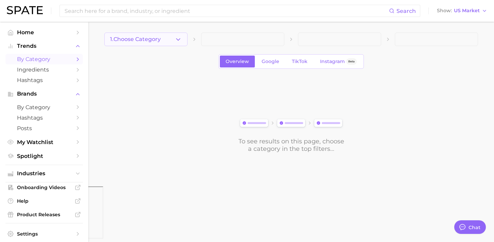
click at [149, 37] on span "1. Choose Category" at bounding box center [135, 39] width 51 height 6
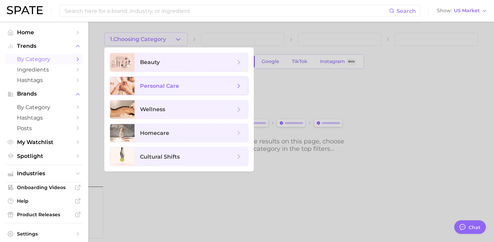
click at [165, 83] on span "personal care" at bounding box center [159, 86] width 39 height 6
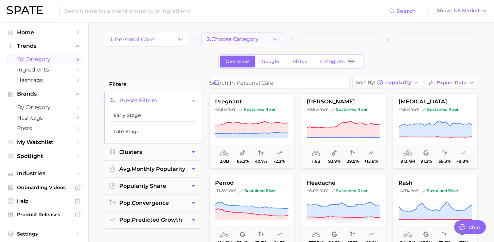
click at [217, 37] on span "2. Choose Category" at bounding box center [233, 39] width 52 height 6
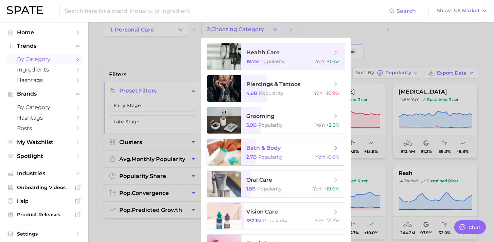
scroll to position [11, 0]
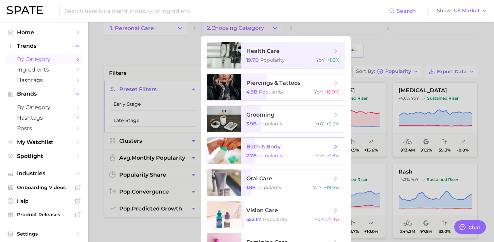
click at [281, 147] on span "bath & body" at bounding box center [289, 146] width 86 height 7
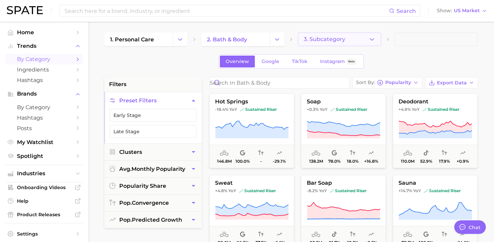
click at [338, 37] on span "3. Subcategory" at bounding box center [323, 39] width 41 height 6
